Goal: Navigation & Orientation: Find specific page/section

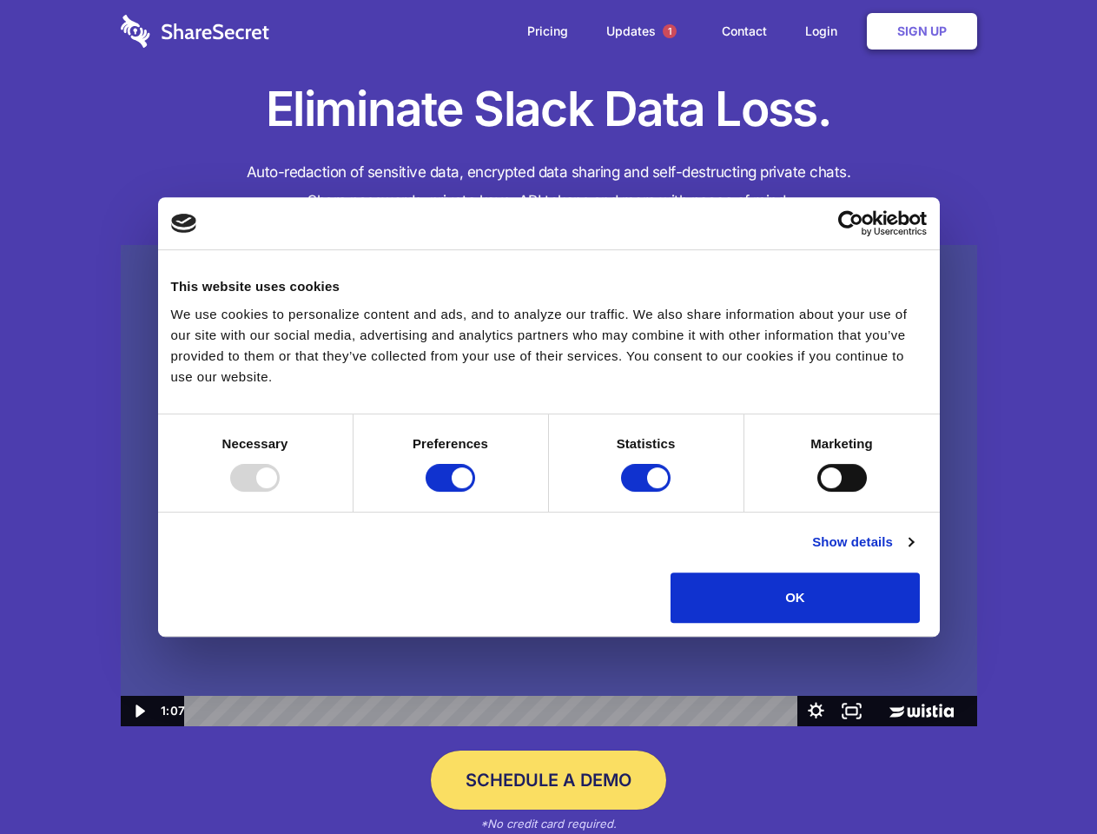
click at [548, 417] on img at bounding box center [549, 486] width 857 height 482
click at [280, 492] on div at bounding box center [255, 478] width 50 height 28
click at [475, 492] on input "Preferences" at bounding box center [451, 478] width 50 height 28
checkbox input "false"
click at [648, 492] on input "Statistics" at bounding box center [646, 478] width 50 height 28
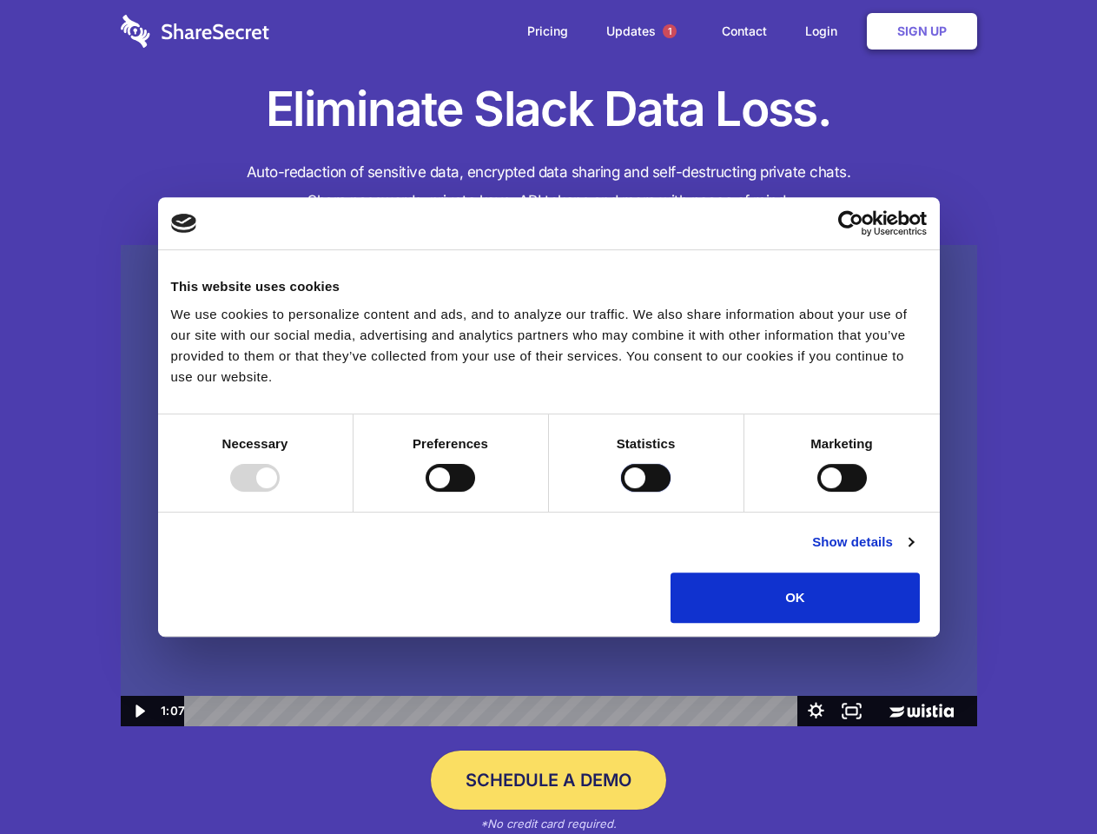
checkbox input "false"
click at [818, 492] on input "Marketing" at bounding box center [843, 478] width 50 height 28
checkbox input "true"
click at [913, 553] on link "Show details" at bounding box center [862, 542] width 101 height 21
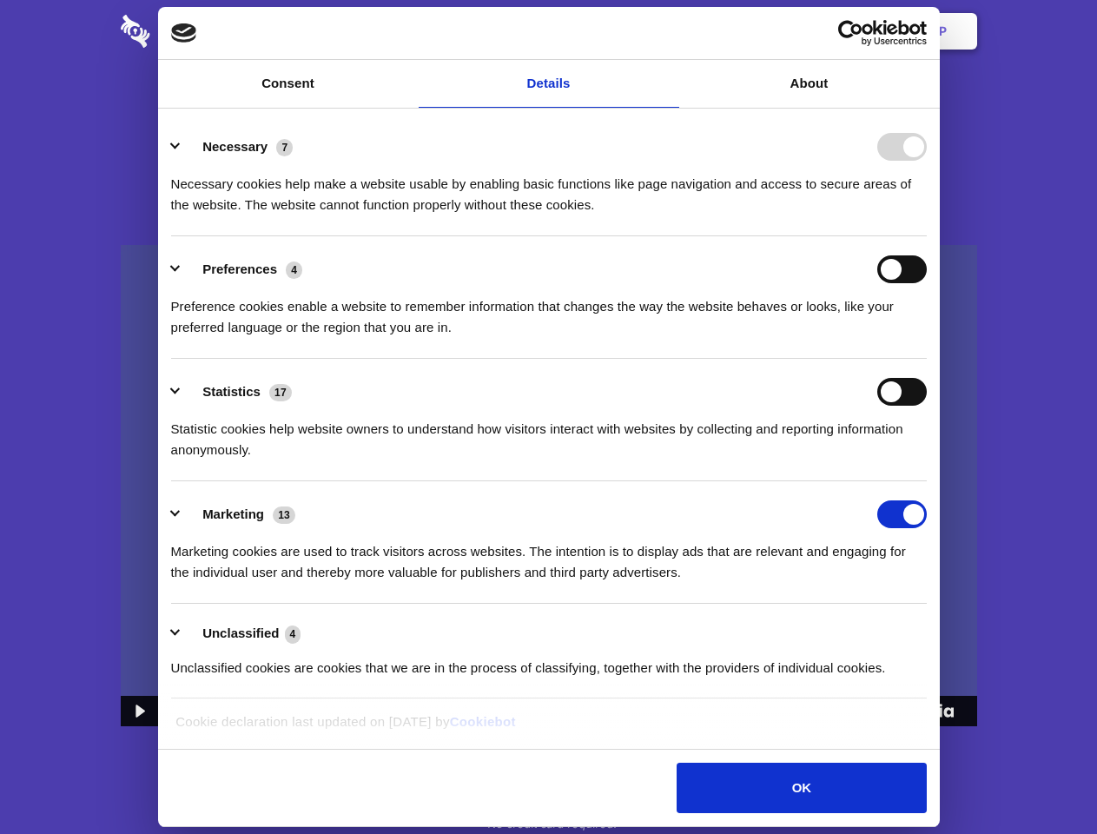
click at [927, 236] on li "Necessary 7 Necessary cookies help make a website usable by enabling basic func…" at bounding box center [549, 175] width 756 height 123
click at [669, 31] on span "1" at bounding box center [670, 31] width 14 height 14
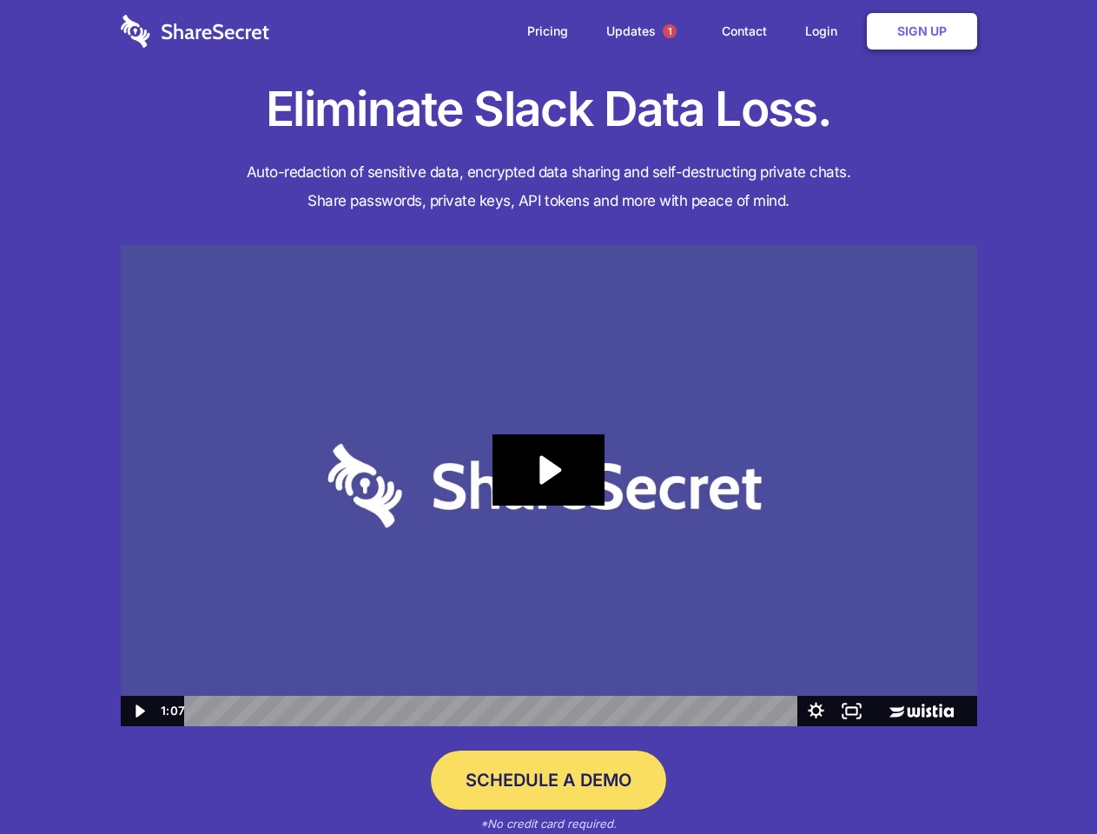
click at [549, 486] on icon "Play Video: Sharesecret Slack Extension" at bounding box center [548, 469] width 111 height 71
